Goal: Task Accomplishment & Management: Use online tool/utility

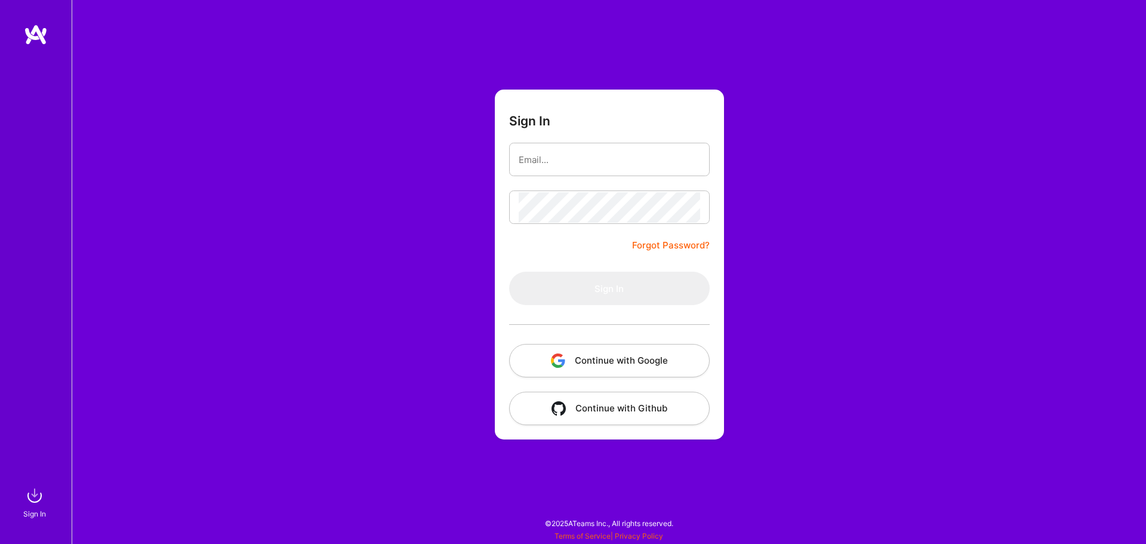
click at [613, 369] on button "Continue with Google" at bounding box center [609, 360] width 201 height 33
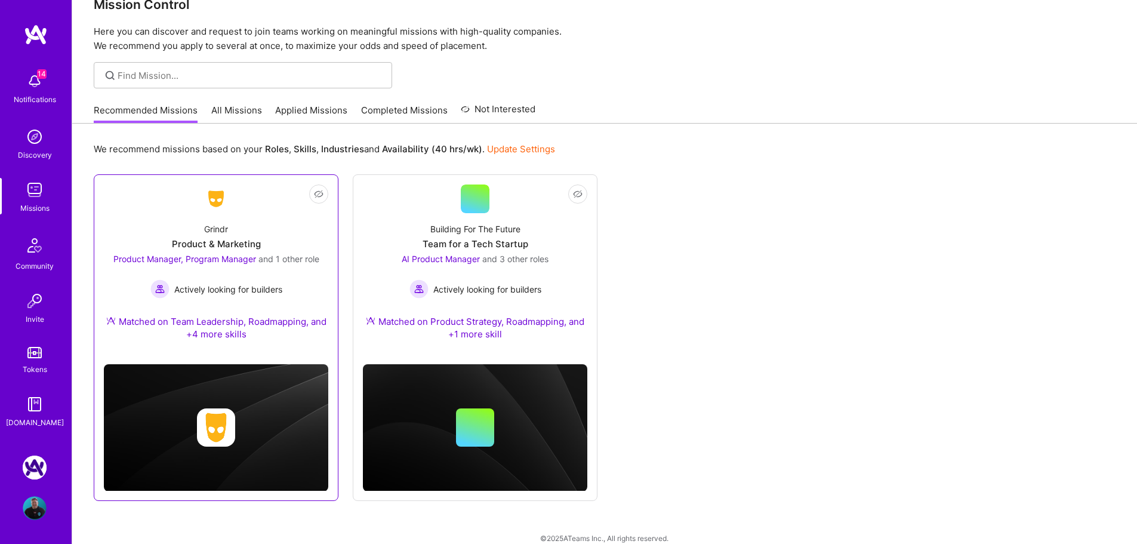
scroll to position [42, 0]
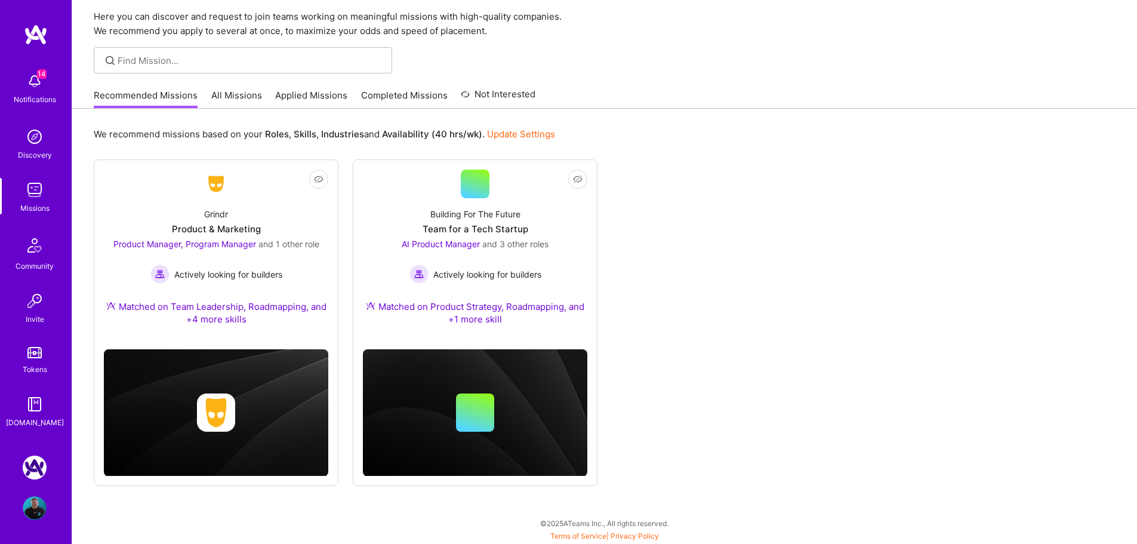
click at [33, 472] on img at bounding box center [35, 467] width 24 height 24
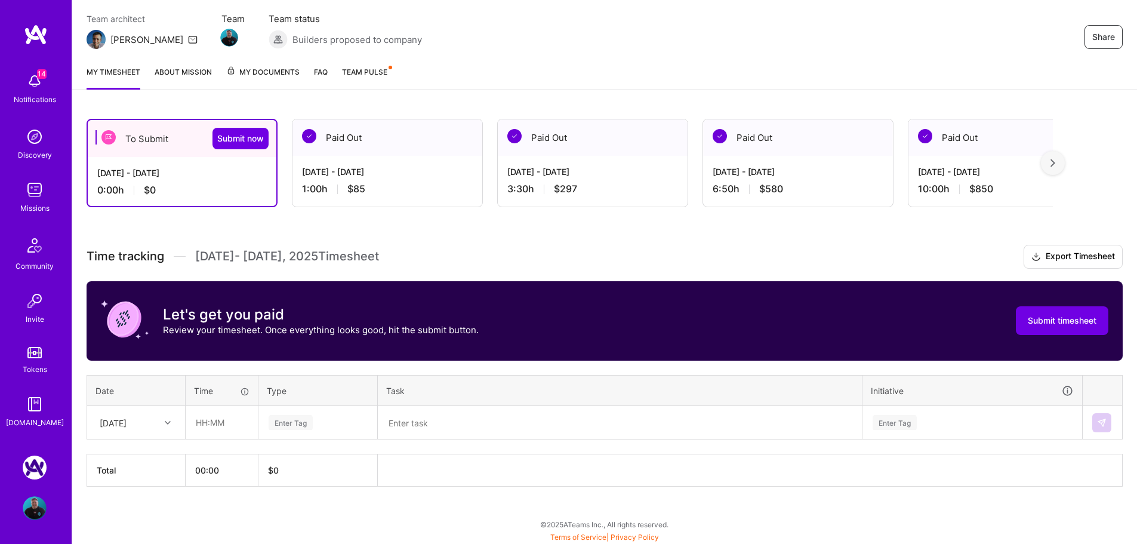
scroll to position [102, 0]
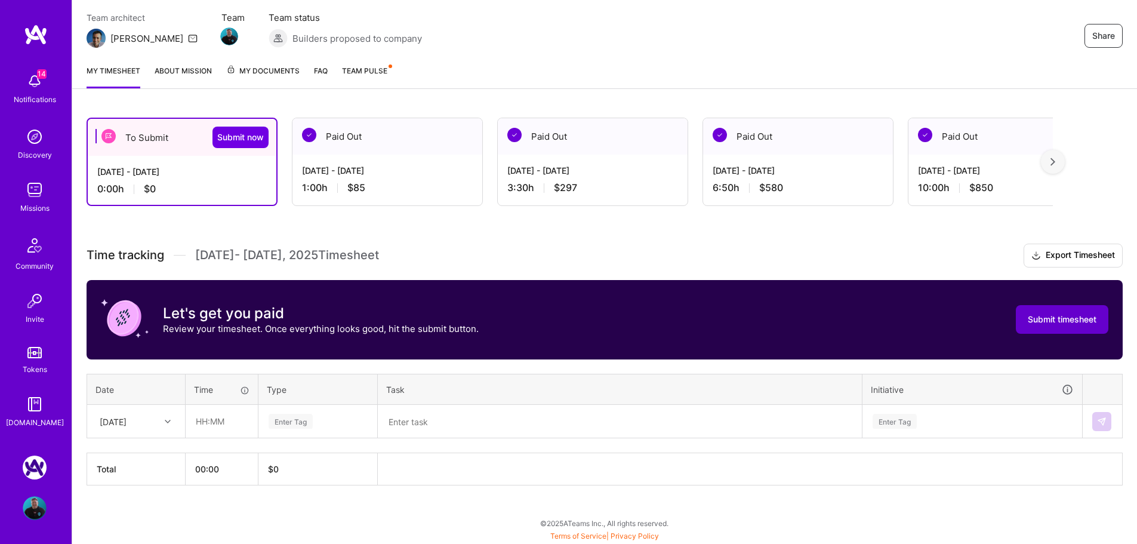
click at [1048, 313] on span "Submit timesheet" at bounding box center [1062, 319] width 69 height 12
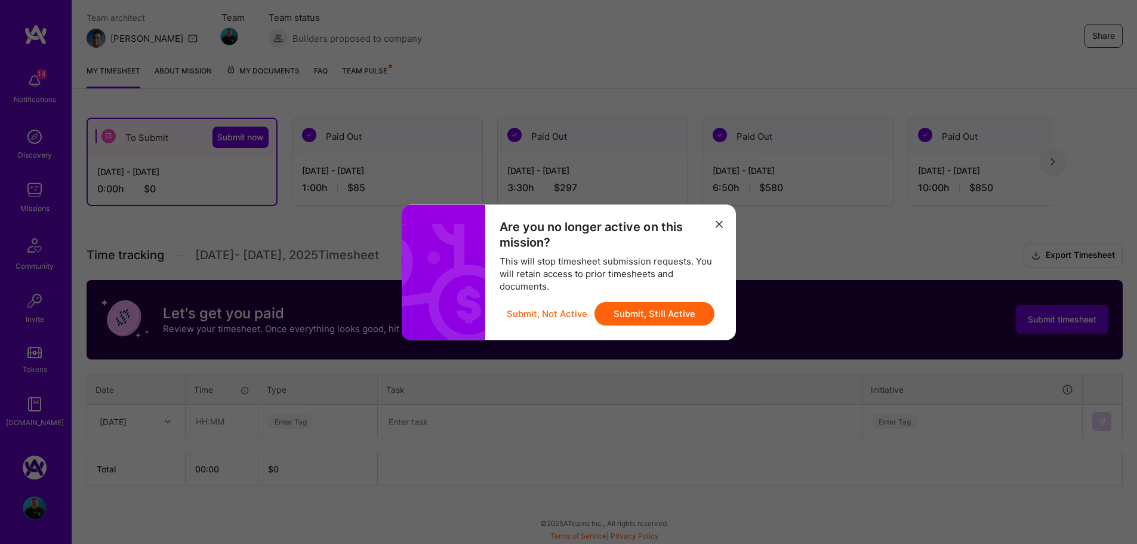
click at [661, 312] on button "Submit, Still Active" at bounding box center [655, 313] width 120 height 24
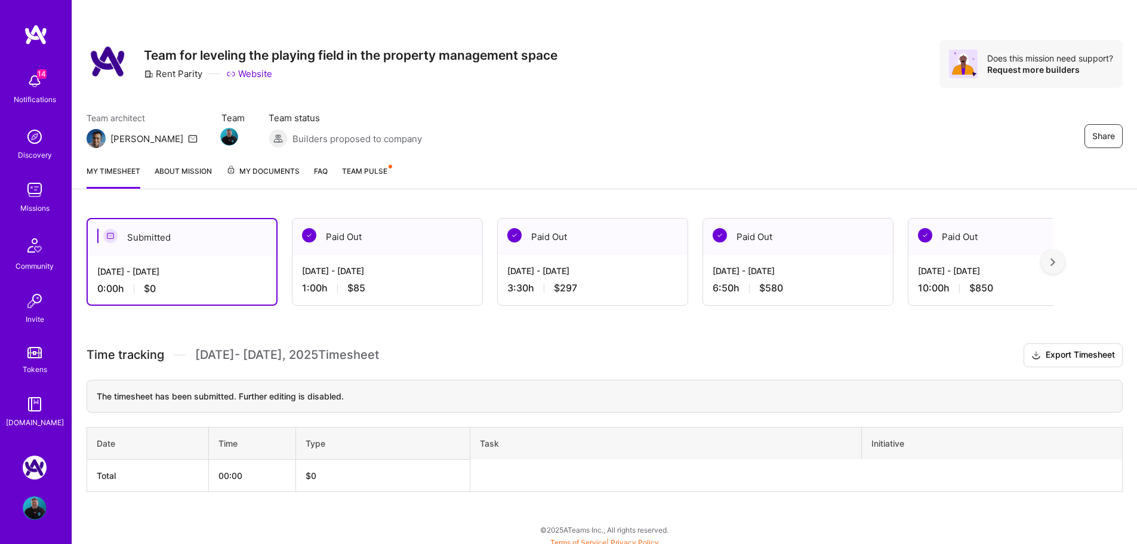
scroll to position [0, 0]
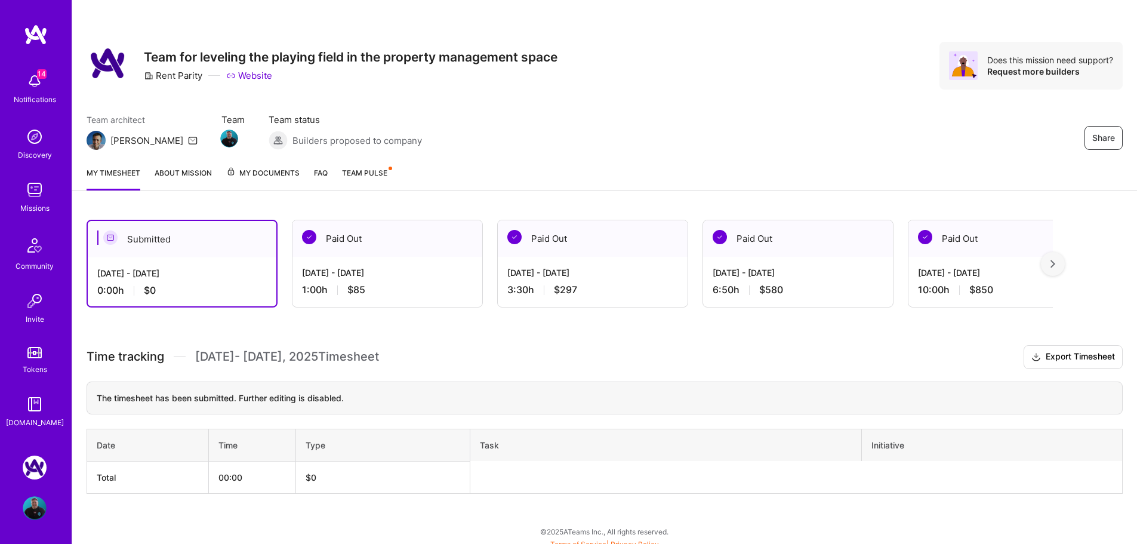
click at [368, 171] on span "Team Pulse" at bounding box center [364, 172] width 45 height 9
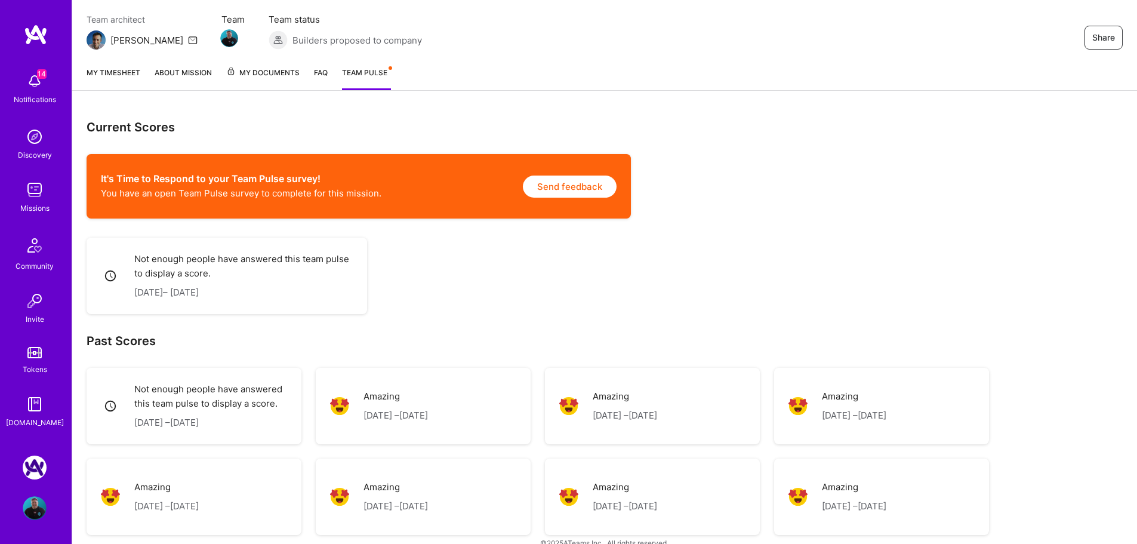
scroll to position [120, 0]
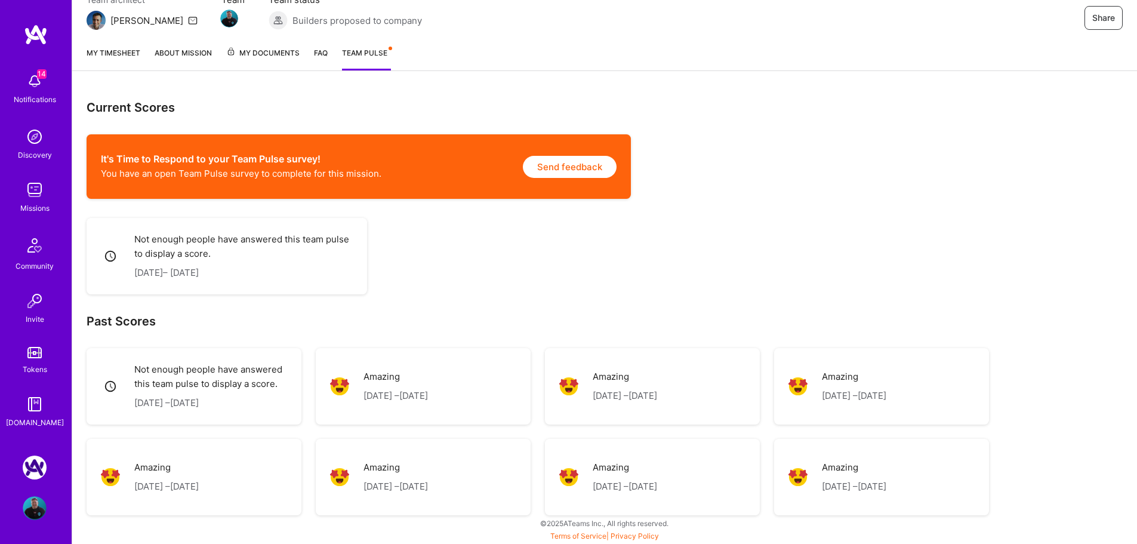
click at [30, 90] on img at bounding box center [35, 81] width 24 height 24
click at [38, 196] on img at bounding box center [35, 190] width 24 height 24
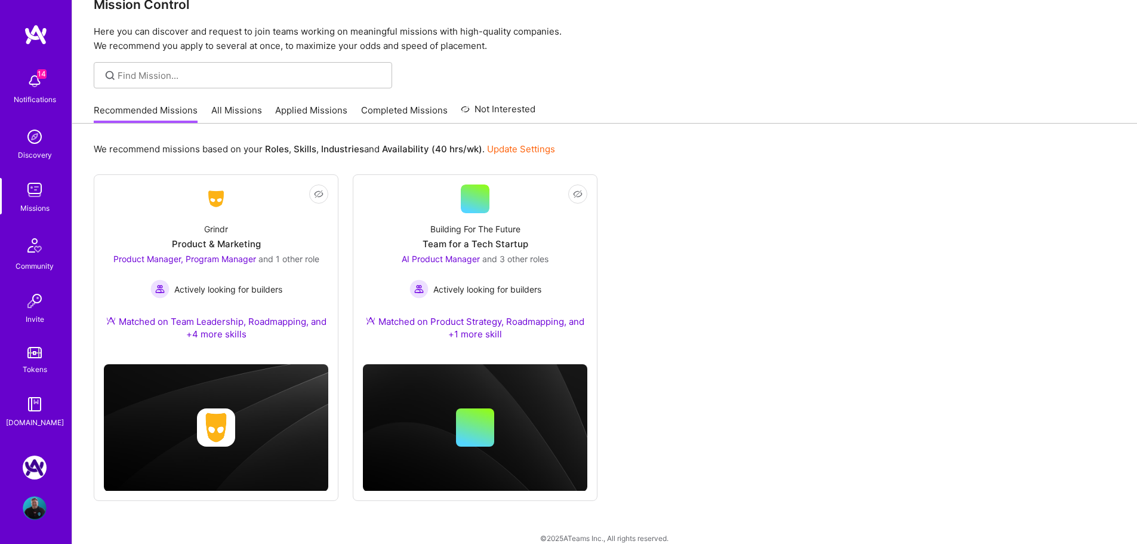
scroll to position [42, 0]
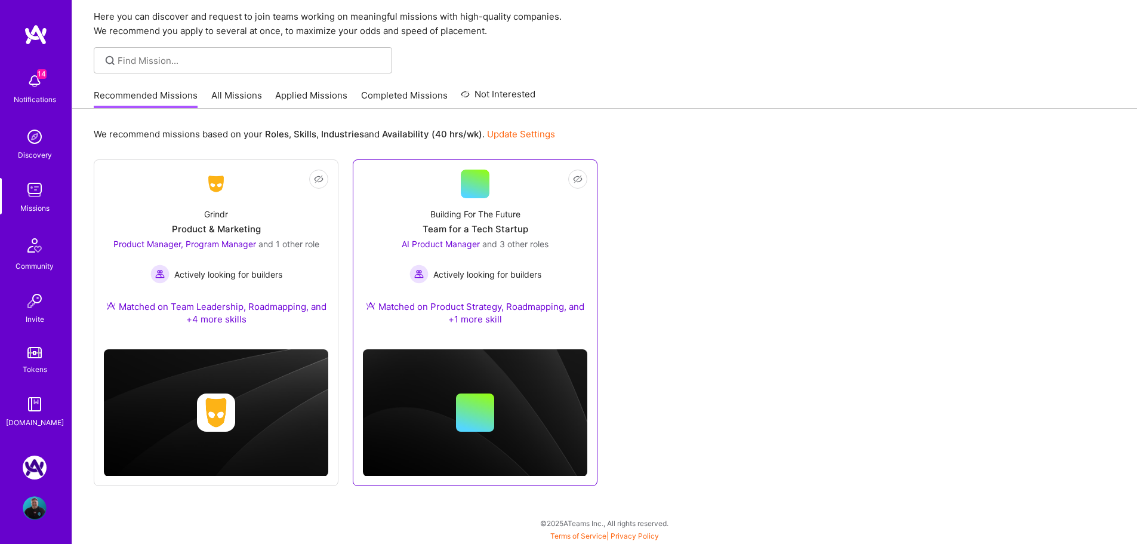
click at [530, 322] on div "Matched on Product Strategy, Roadmapping, and +1 more skill" at bounding box center [475, 312] width 224 height 25
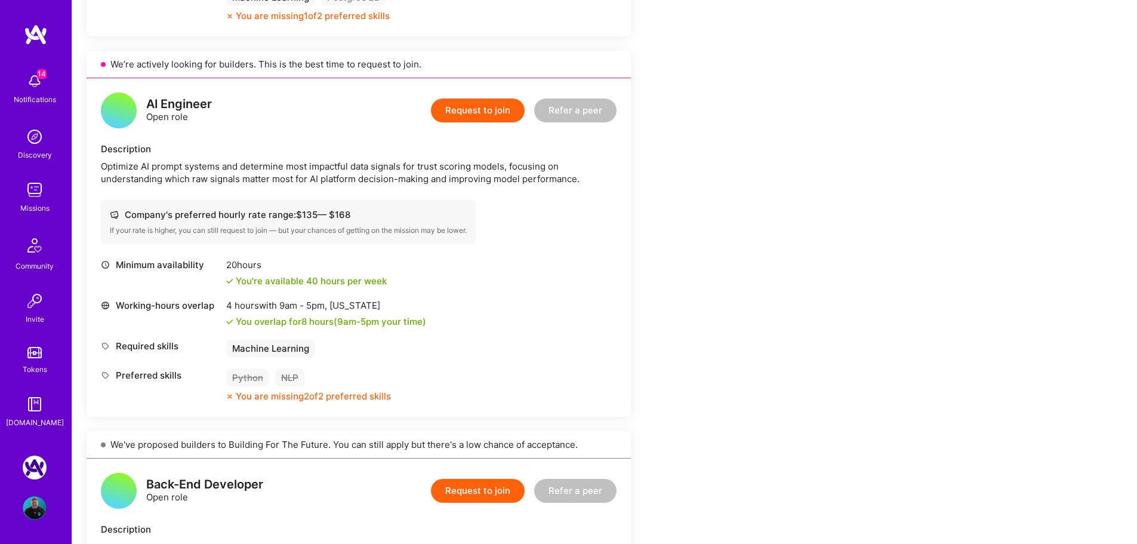
scroll to position [1254, 0]
